Goal: Transaction & Acquisition: Purchase product/service

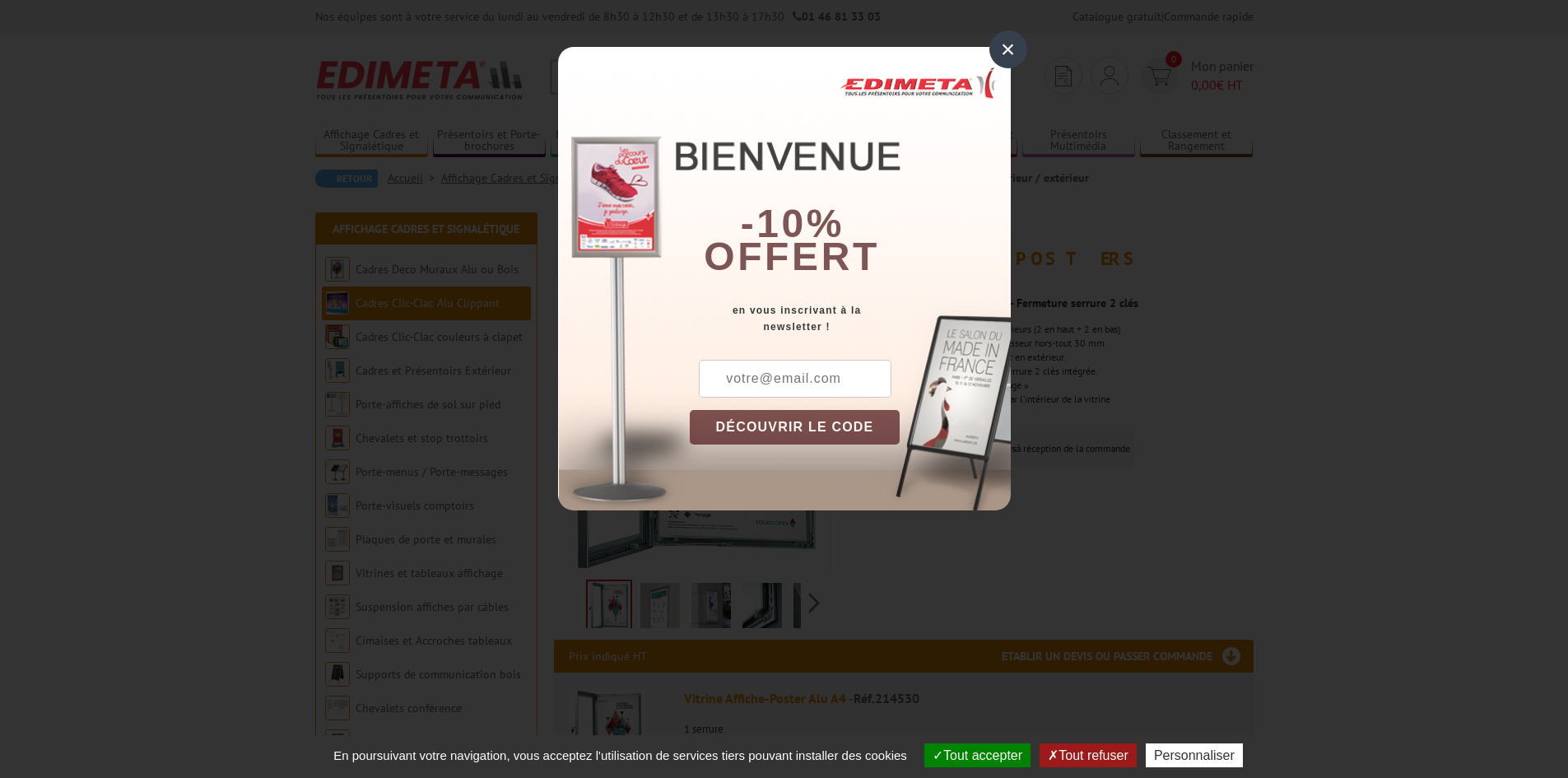
click at [1022, 52] on div "×" at bounding box center [1008, 50] width 37 height 37
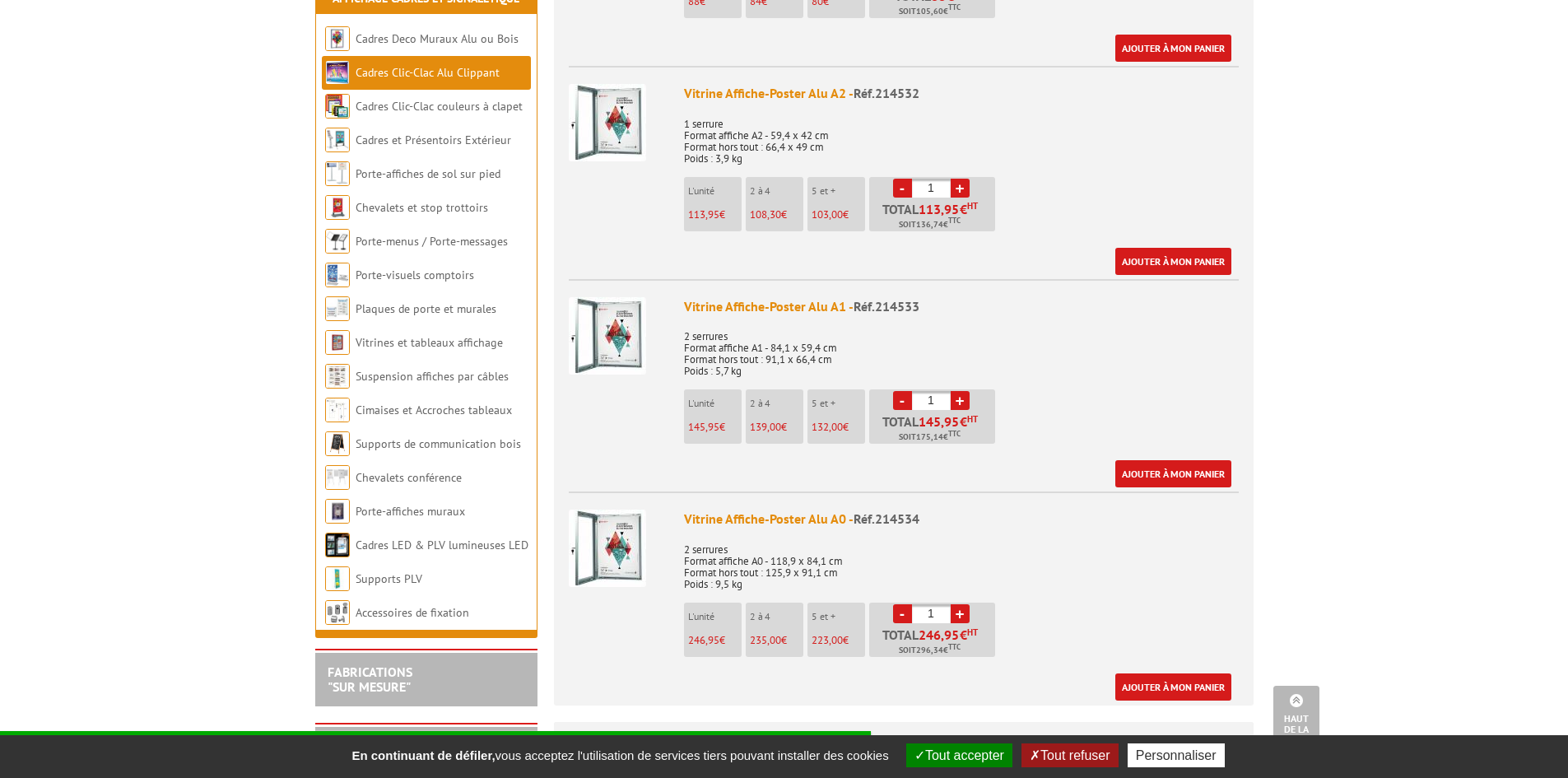
scroll to position [1070, 0]
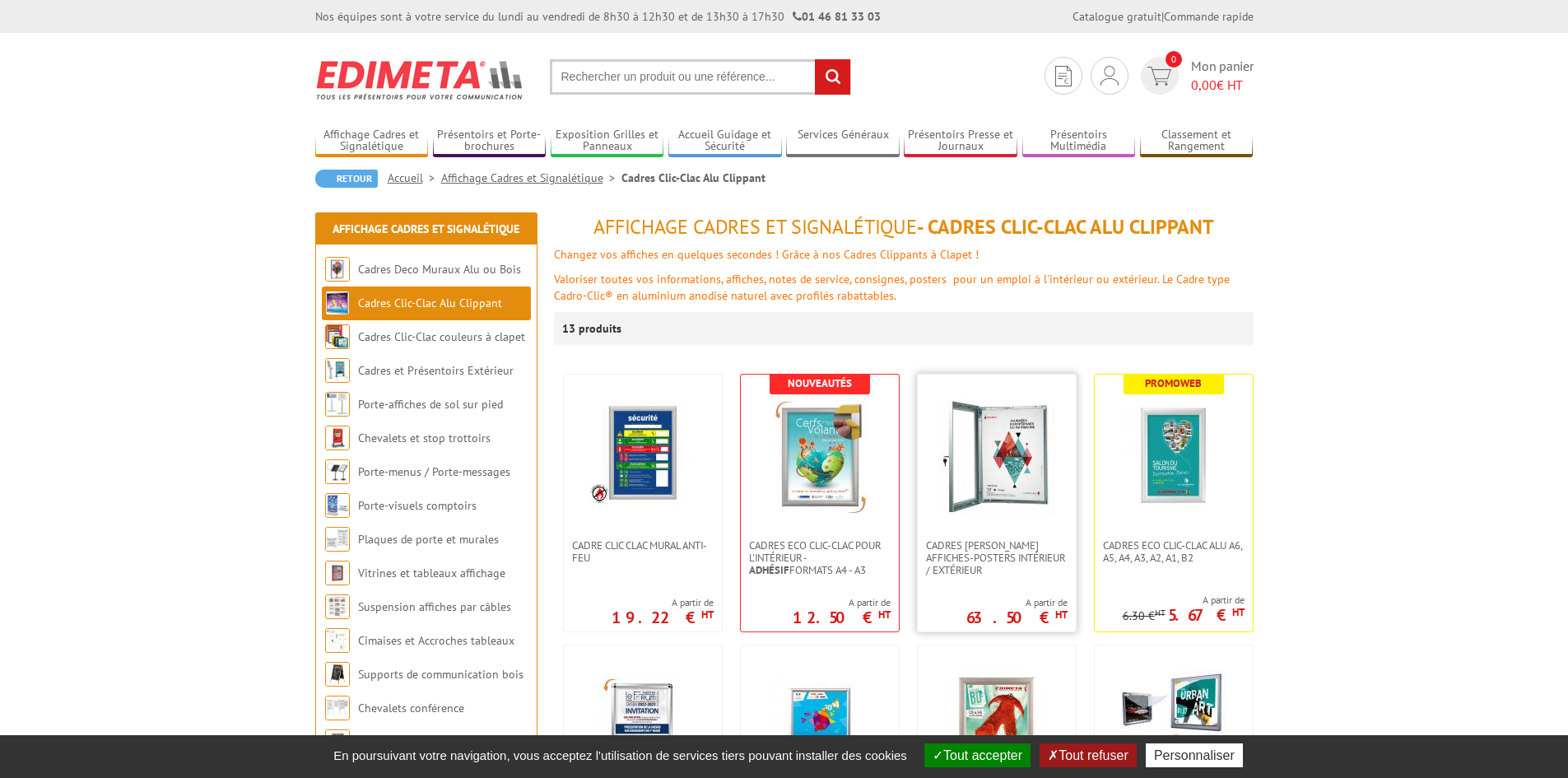
click at [1035, 492] on img at bounding box center [996, 456] width 115 height 115
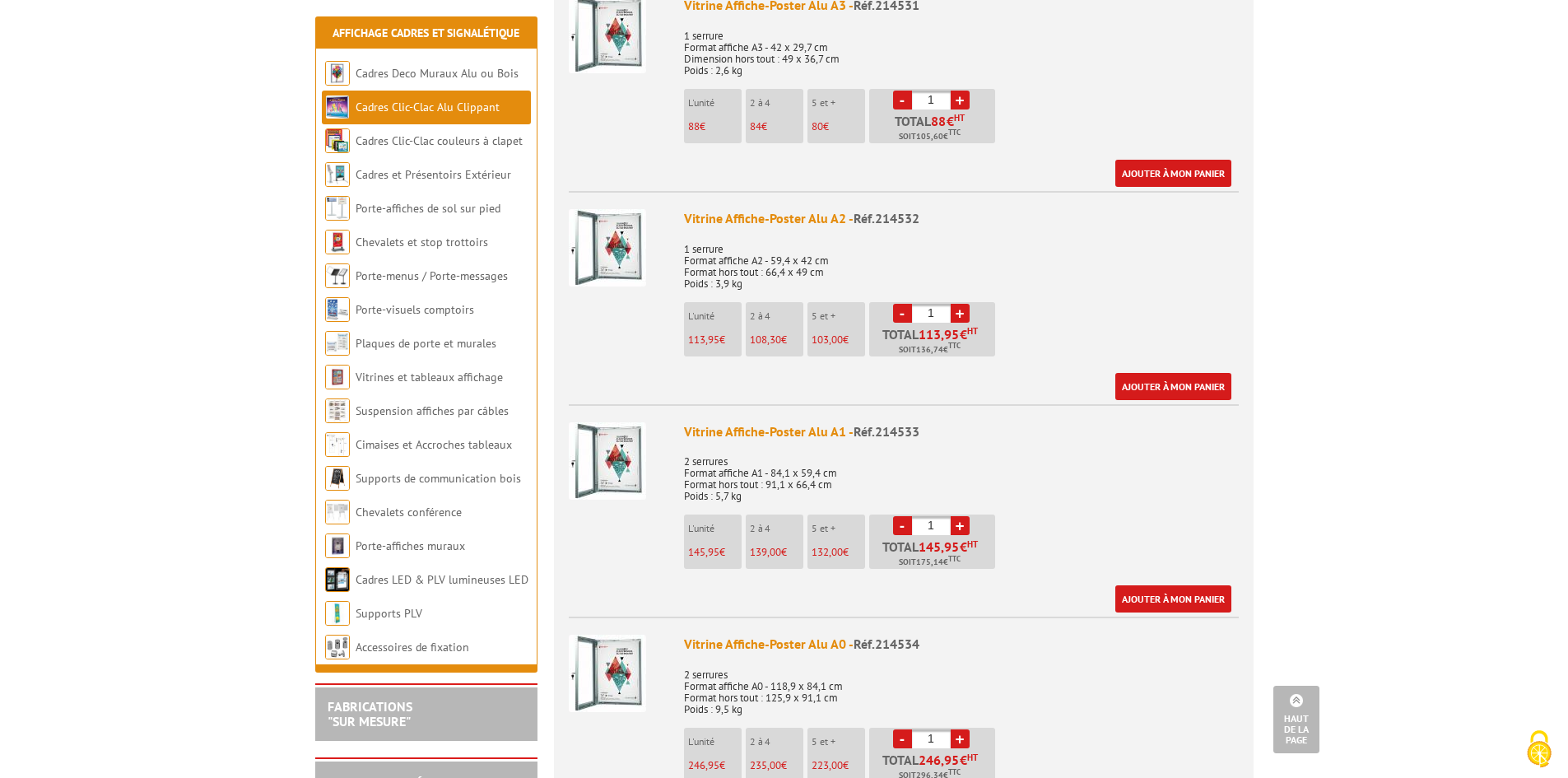
scroll to position [987, 0]
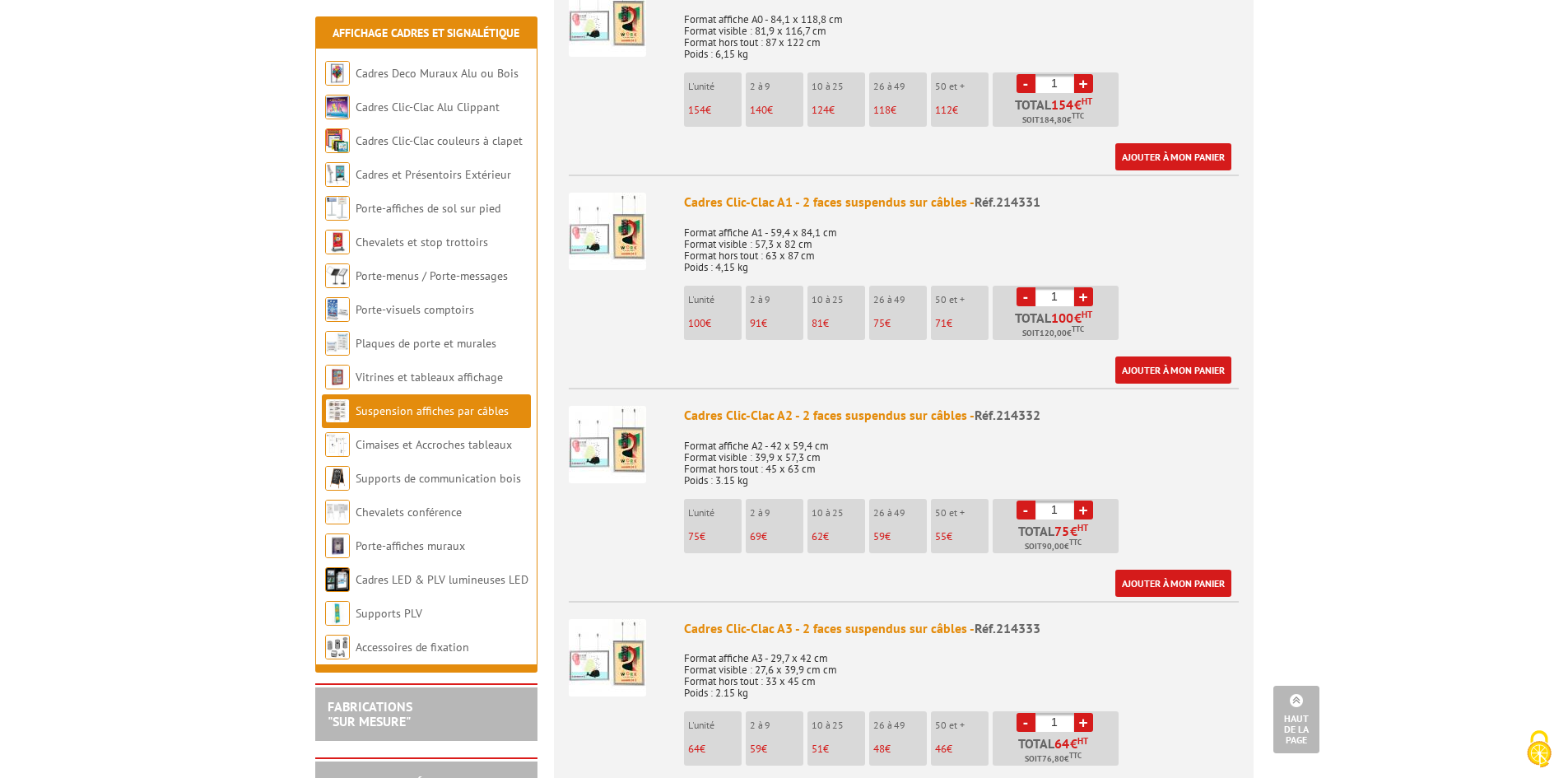
scroll to position [411, 0]
